Goal: Information Seeking & Learning: Learn about a topic

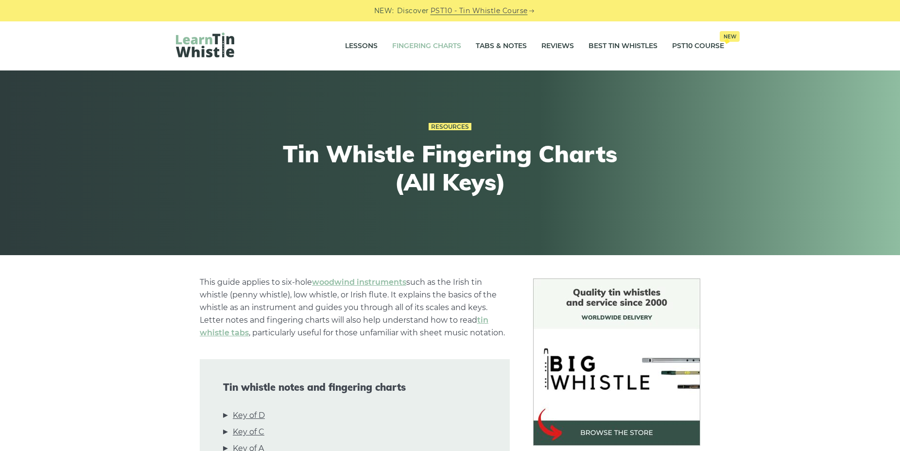
click at [405, 43] on link "Fingering Charts" at bounding box center [426, 46] width 69 height 24
click at [510, 44] on link "Tabs & Notes" at bounding box center [501, 46] width 51 height 24
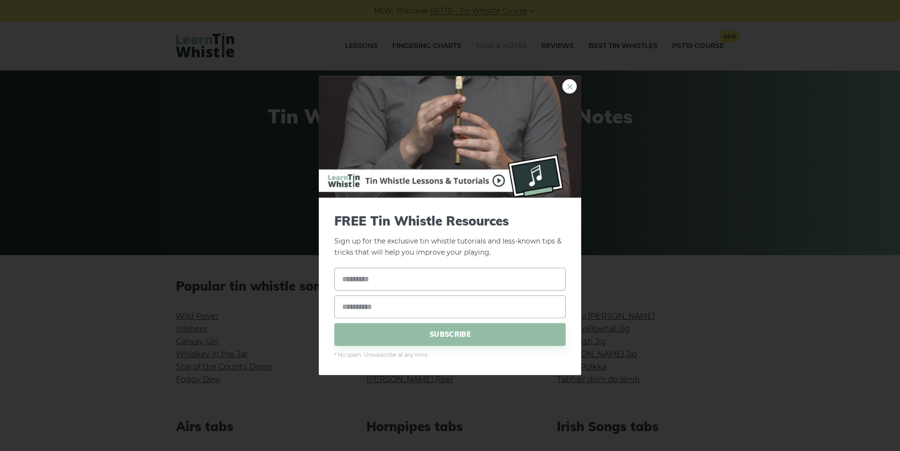
click at [570, 79] on link "×" at bounding box center [569, 86] width 15 height 15
